Goal: Transaction & Acquisition: Purchase product/service

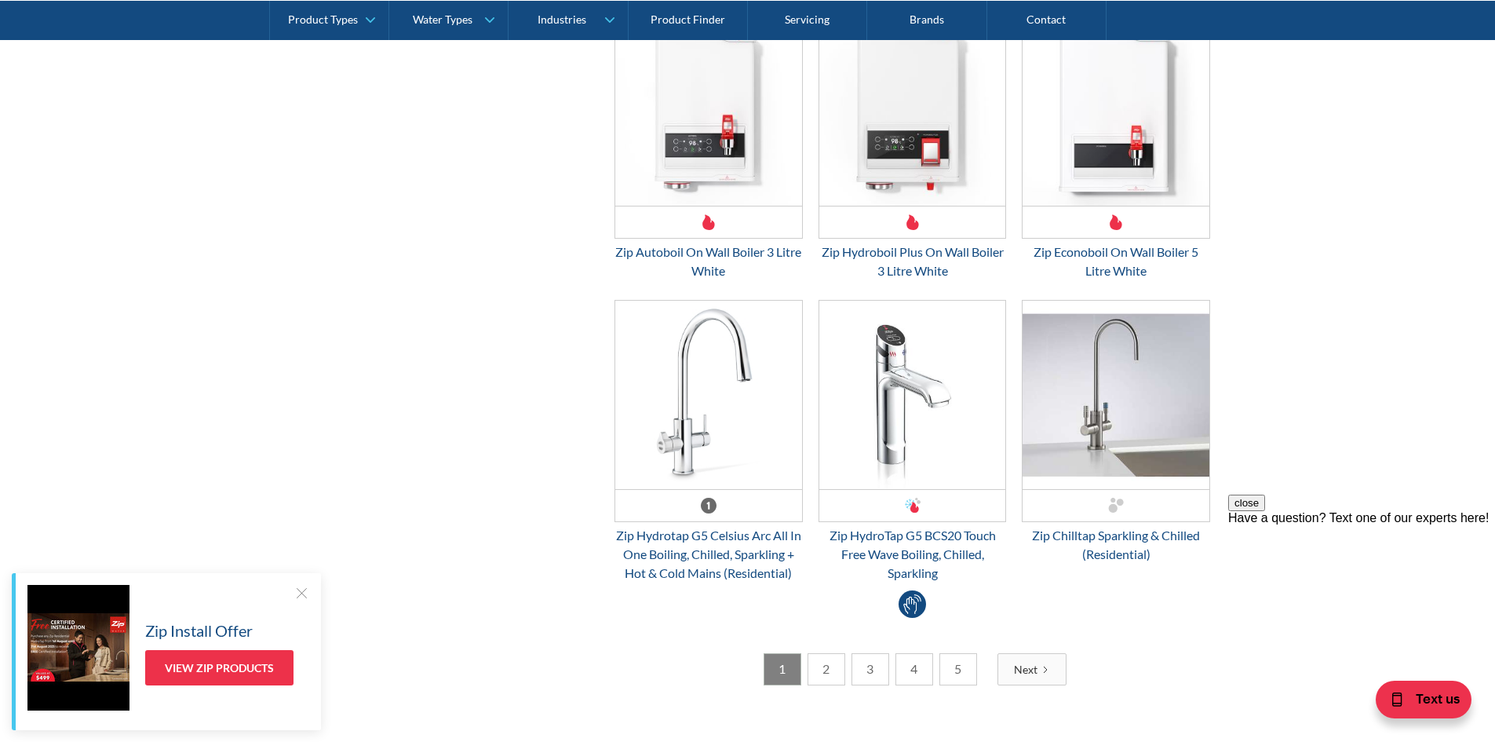
scroll to position [4082, 0]
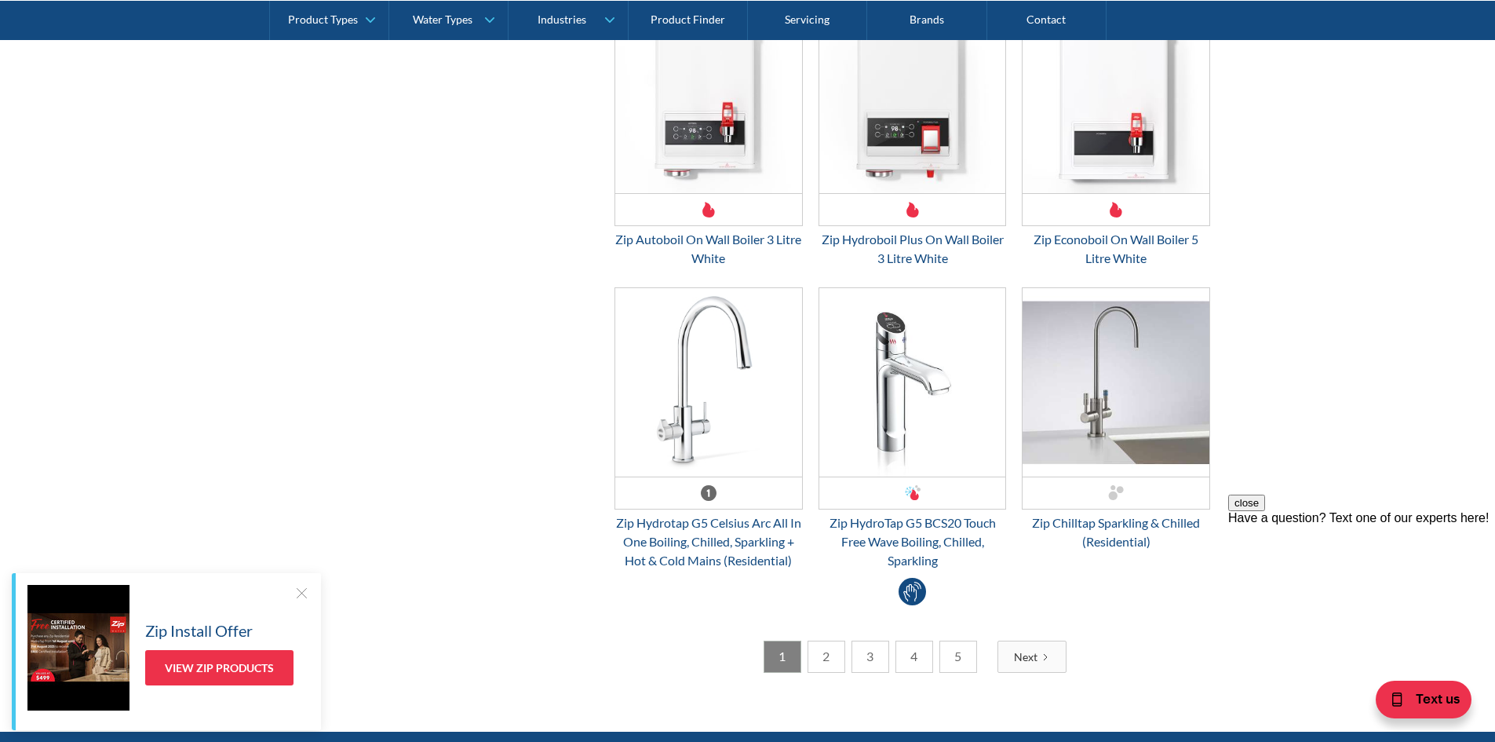
click at [829, 661] on link "2" at bounding box center [827, 657] width 38 height 32
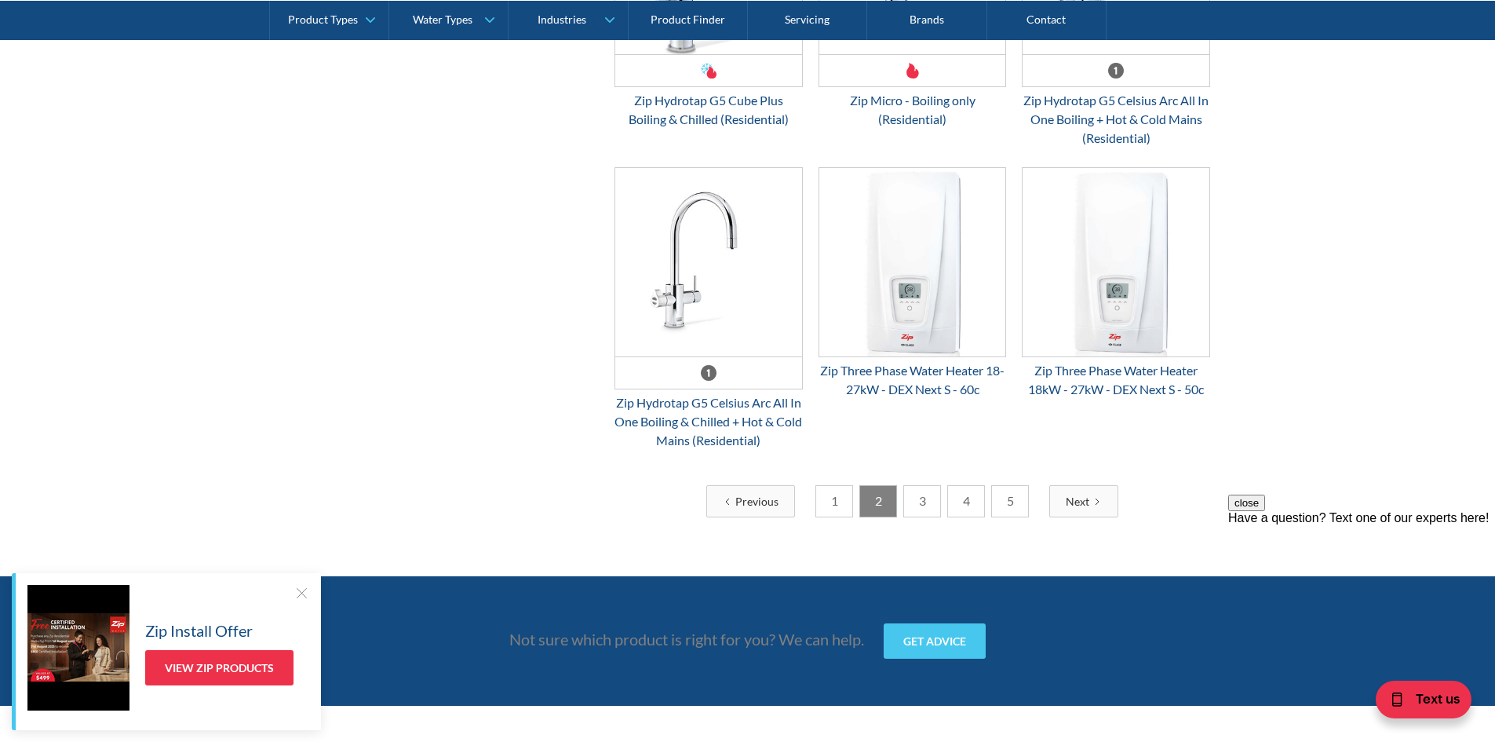
scroll to position [3375, 0]
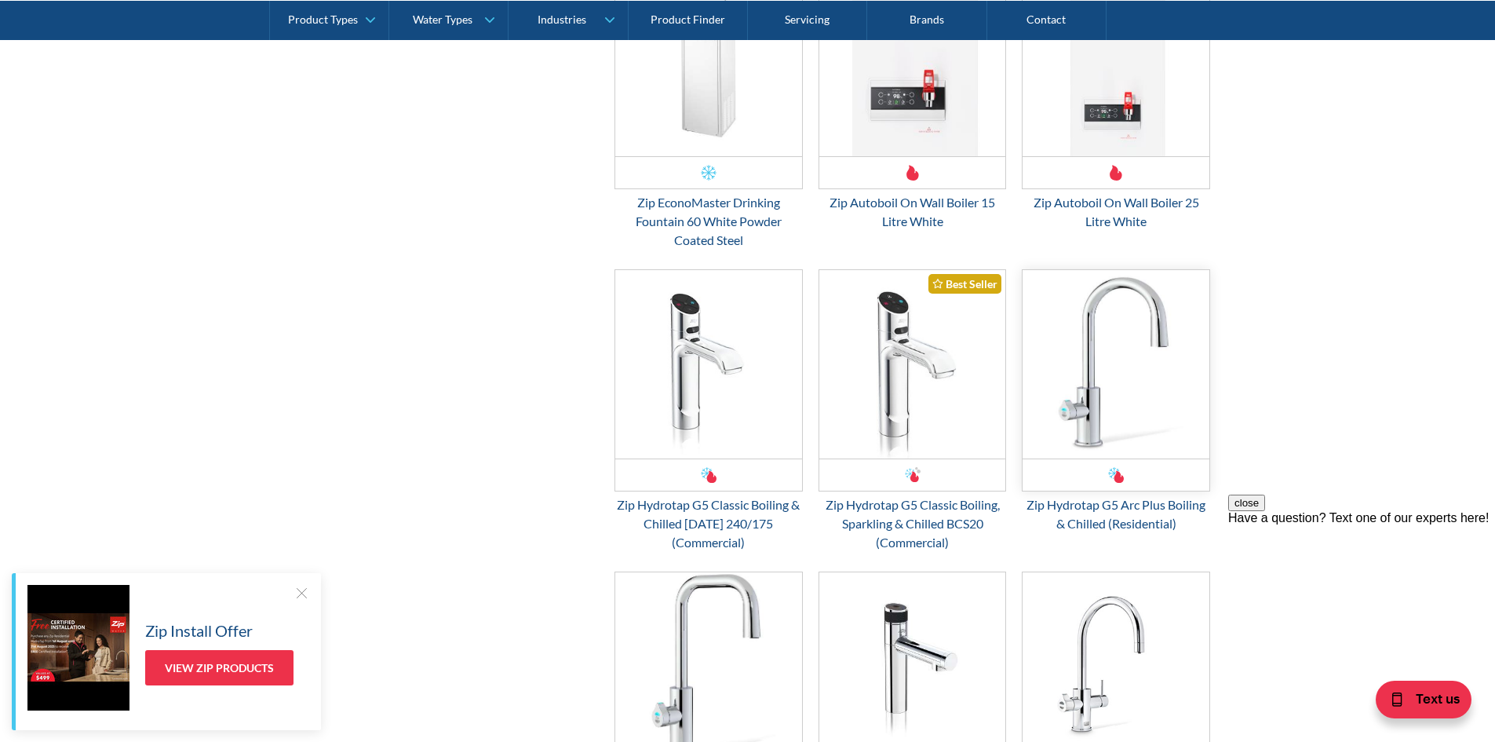
click at [1136, 374] on img "Email Form 3" at bounding box center [1116, 364] width 187 height 188
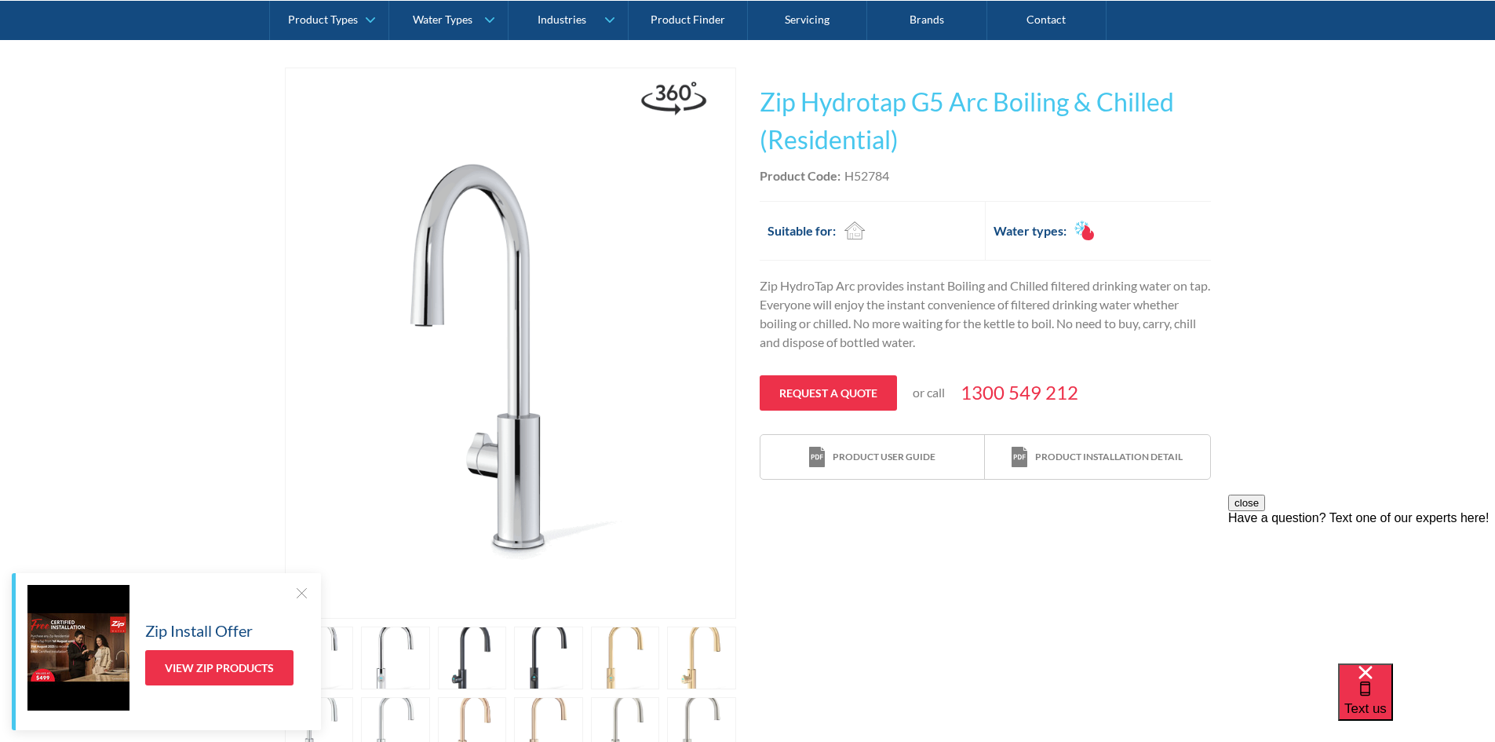
scroll to position [314, 0]
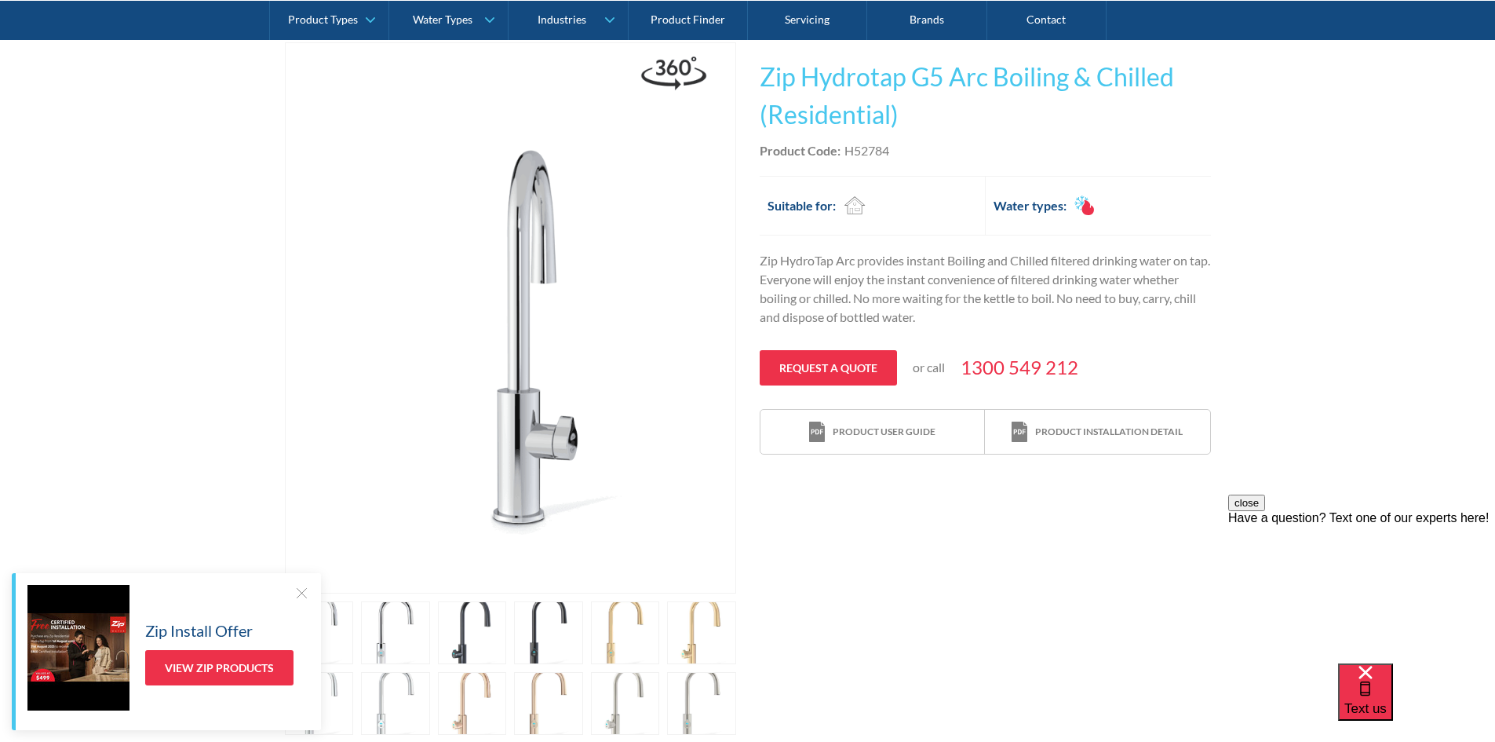
click at [354, 633] on link "open lightbox" at bounding box center [319, 632] width 69 height 63
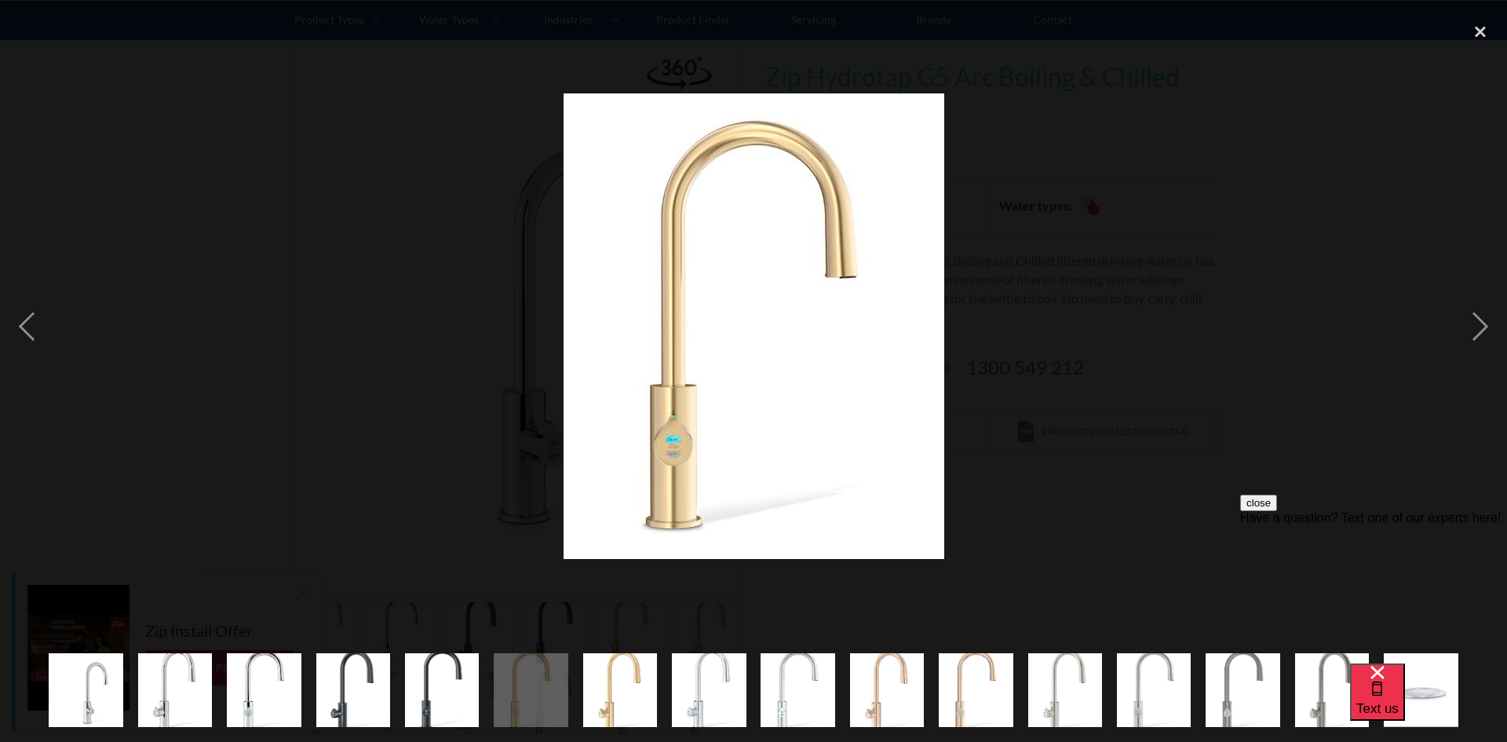
click at [617, 706] on img "show item 7 of 16" at bounding box center [620, 689] width 75 height 91
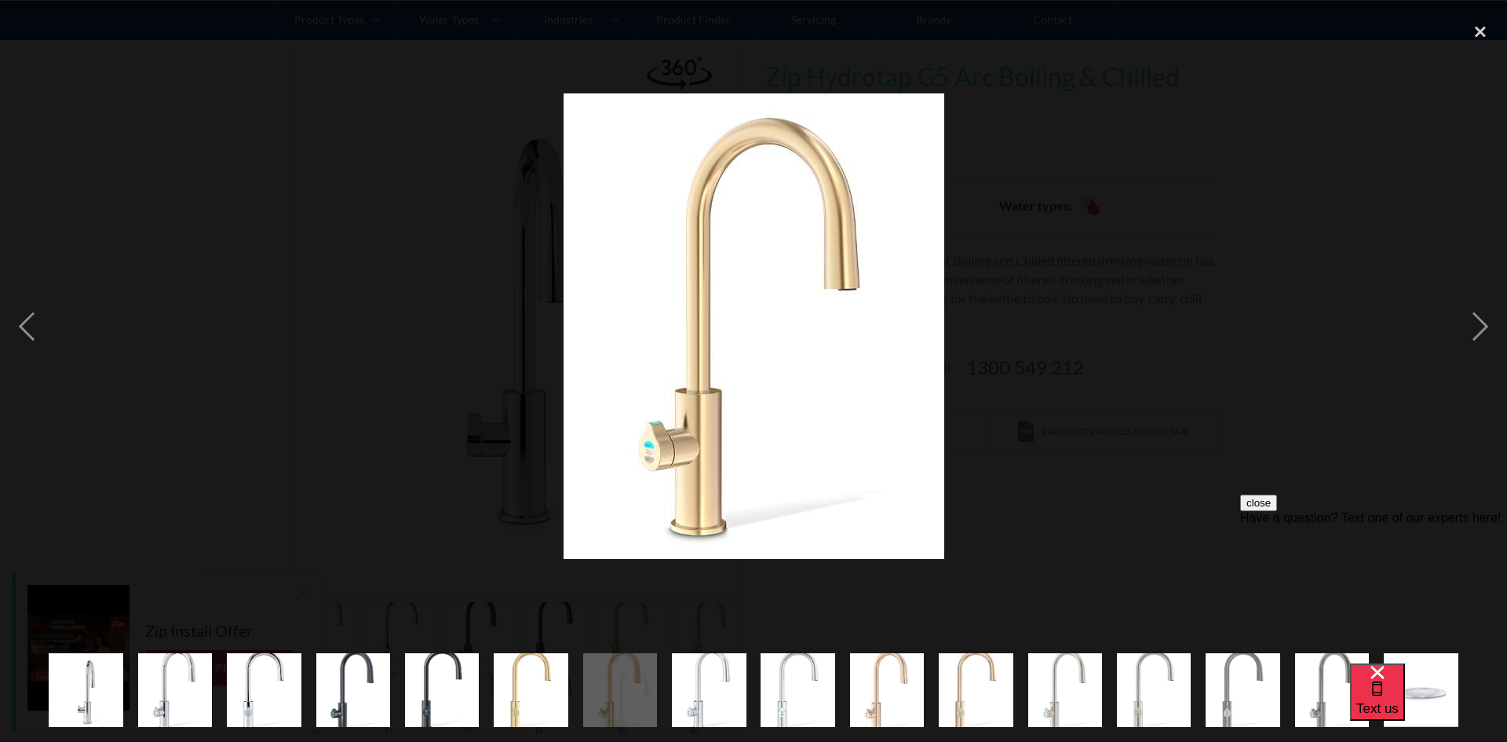
click at [879, 681] on img "show item 10 of 16" at bounding box center [887, 689] width 75 height 91
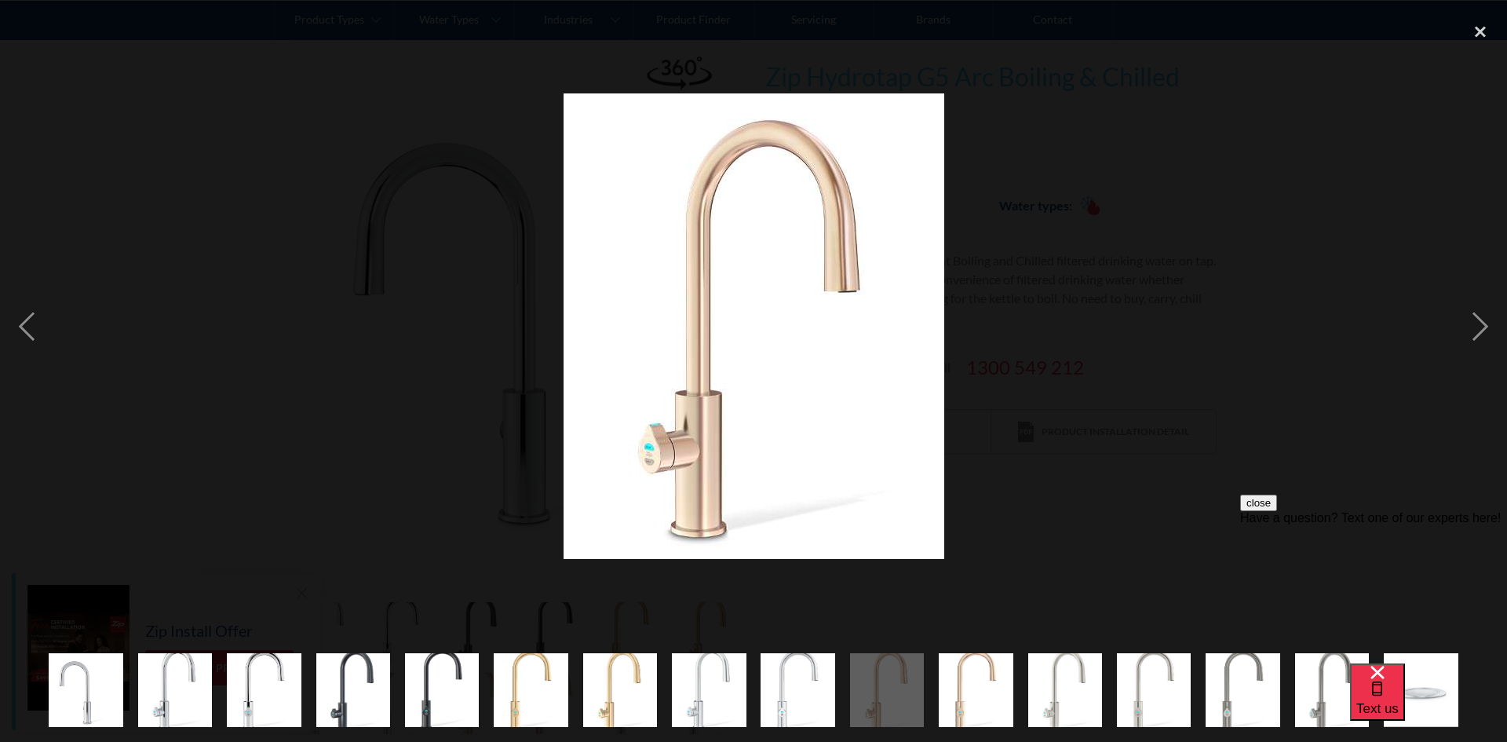
click at [949, 681] on img "show item 11 of 16" at bounding box center [976, 689] width 75 height 91
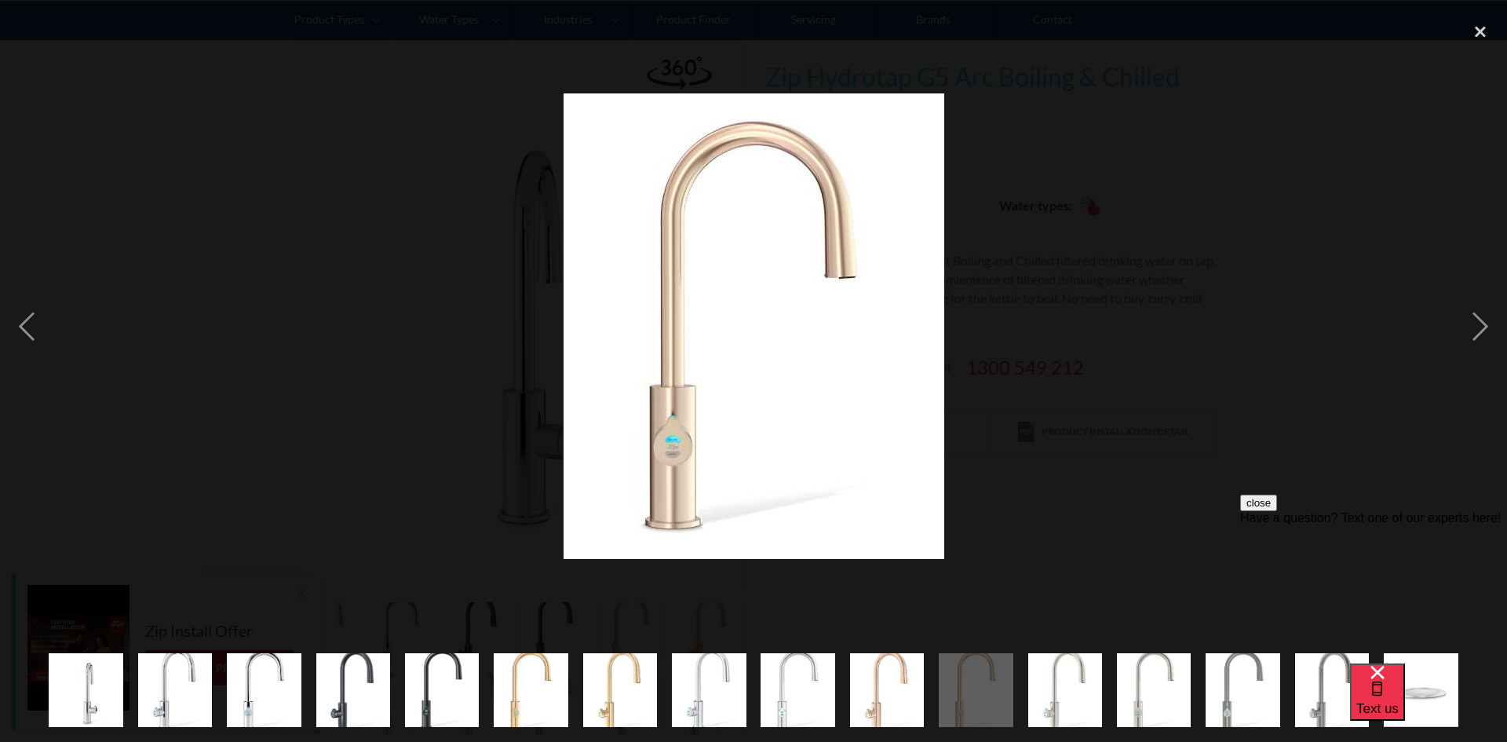
click at [1057, 673] on img "show item 12 of 16" at bounding box center [1065, 689] width 75 height 91
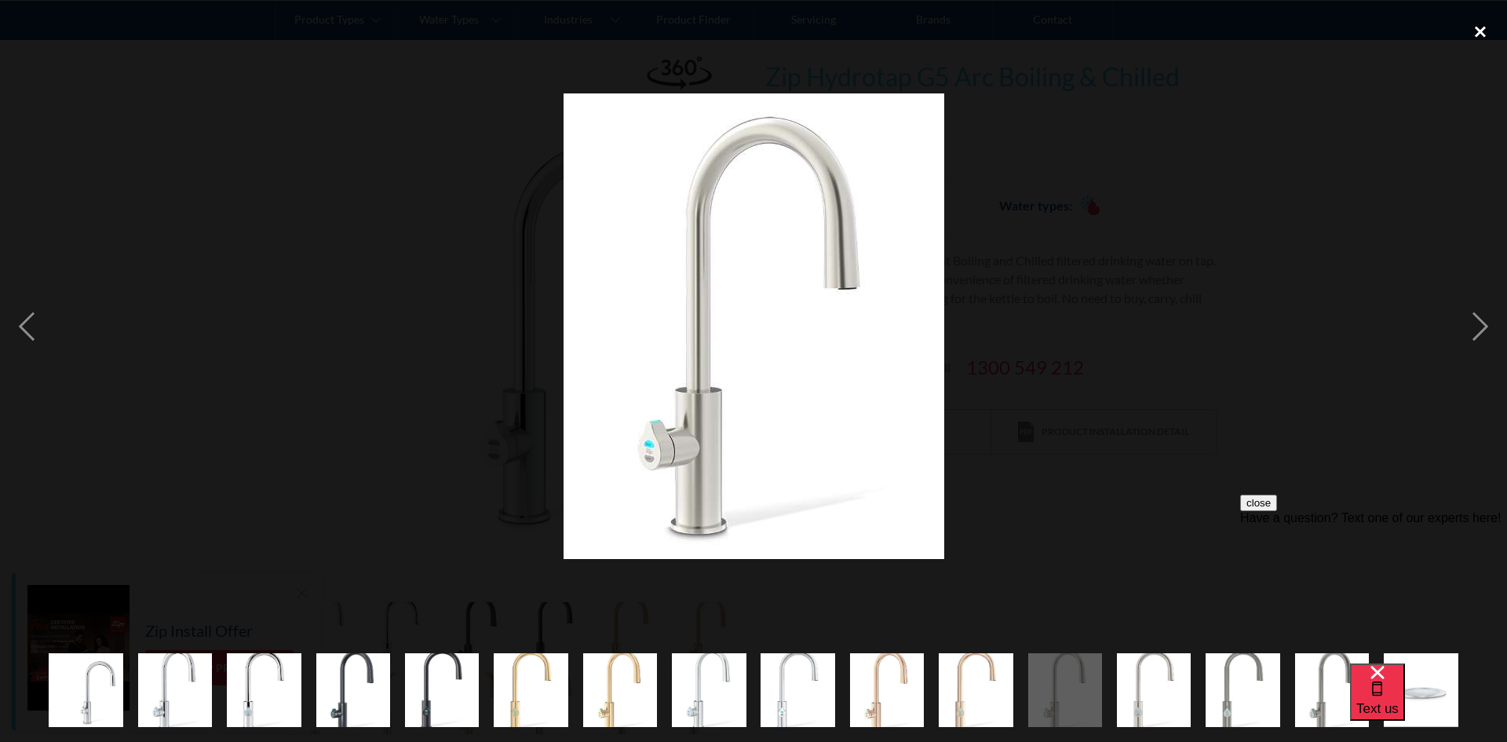
click at [1473, 31] on div "close lightbox" at bounding box center [1480, 32] width 53 height 35
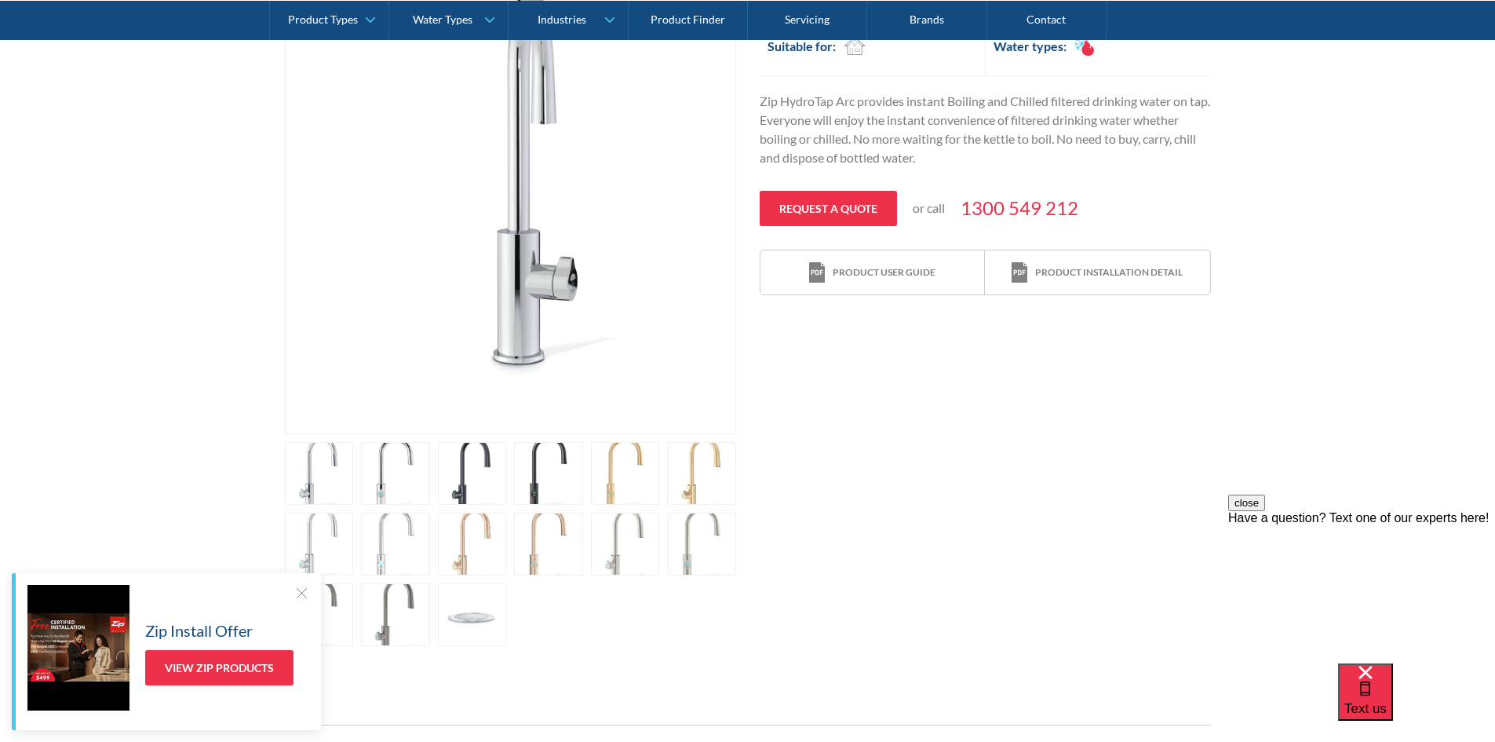
scroll to position [392, 0]
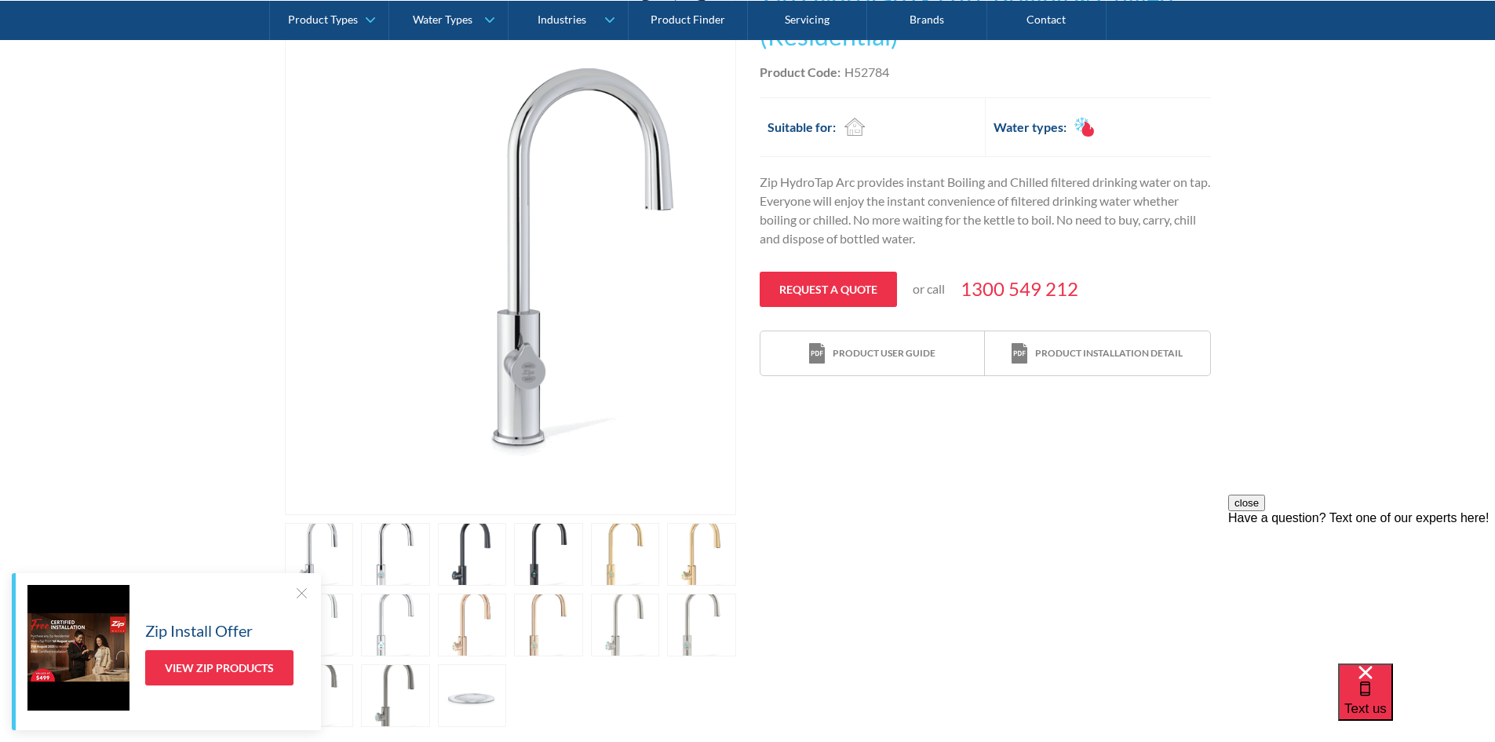
click at [354, 526] on link "open lightbox" at bounding box center [319, 554] width 69 height 63
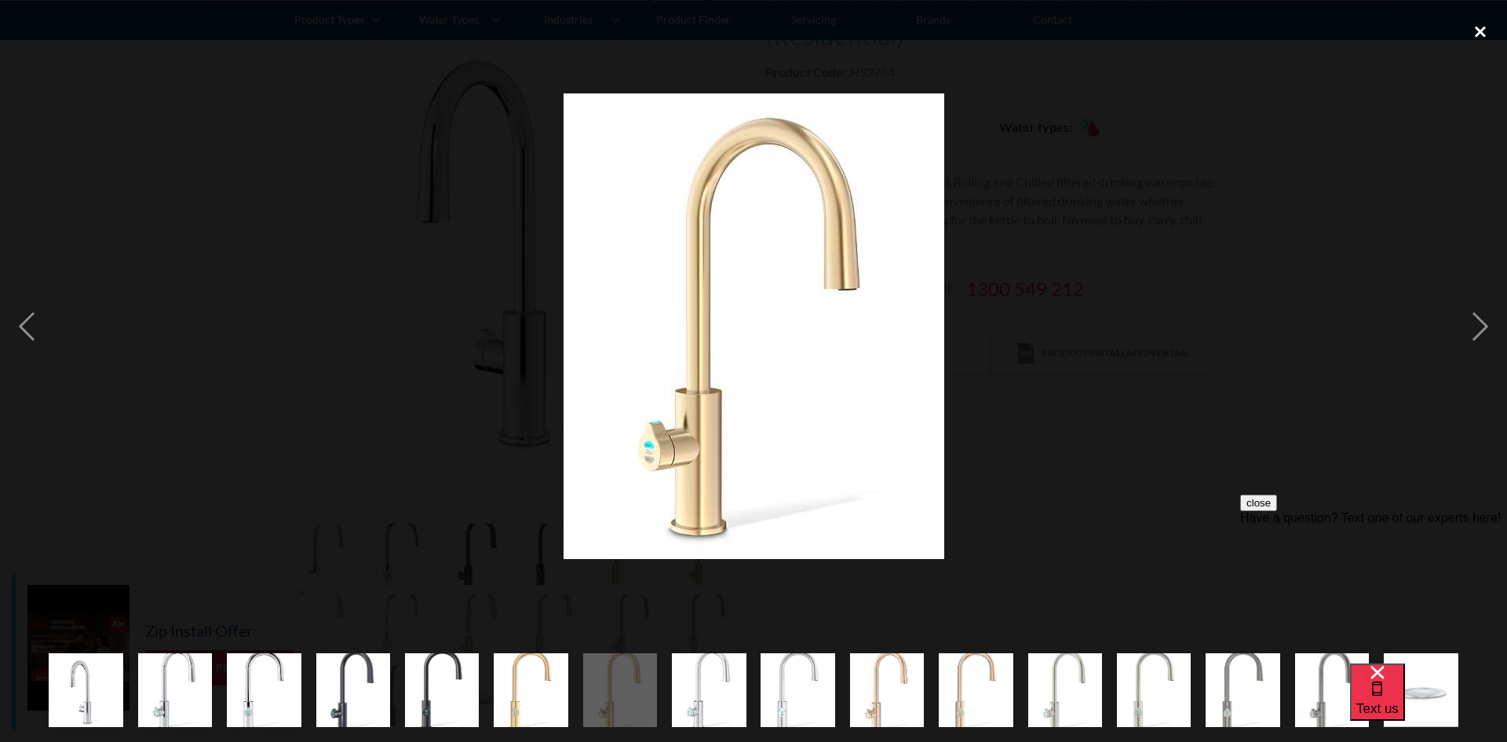
click at [1484, 31] on div "close lightbox" at bounding box center [1480, 32] width 53 height 35
